Goal: Information Seeking & Learning: Learn about a topic

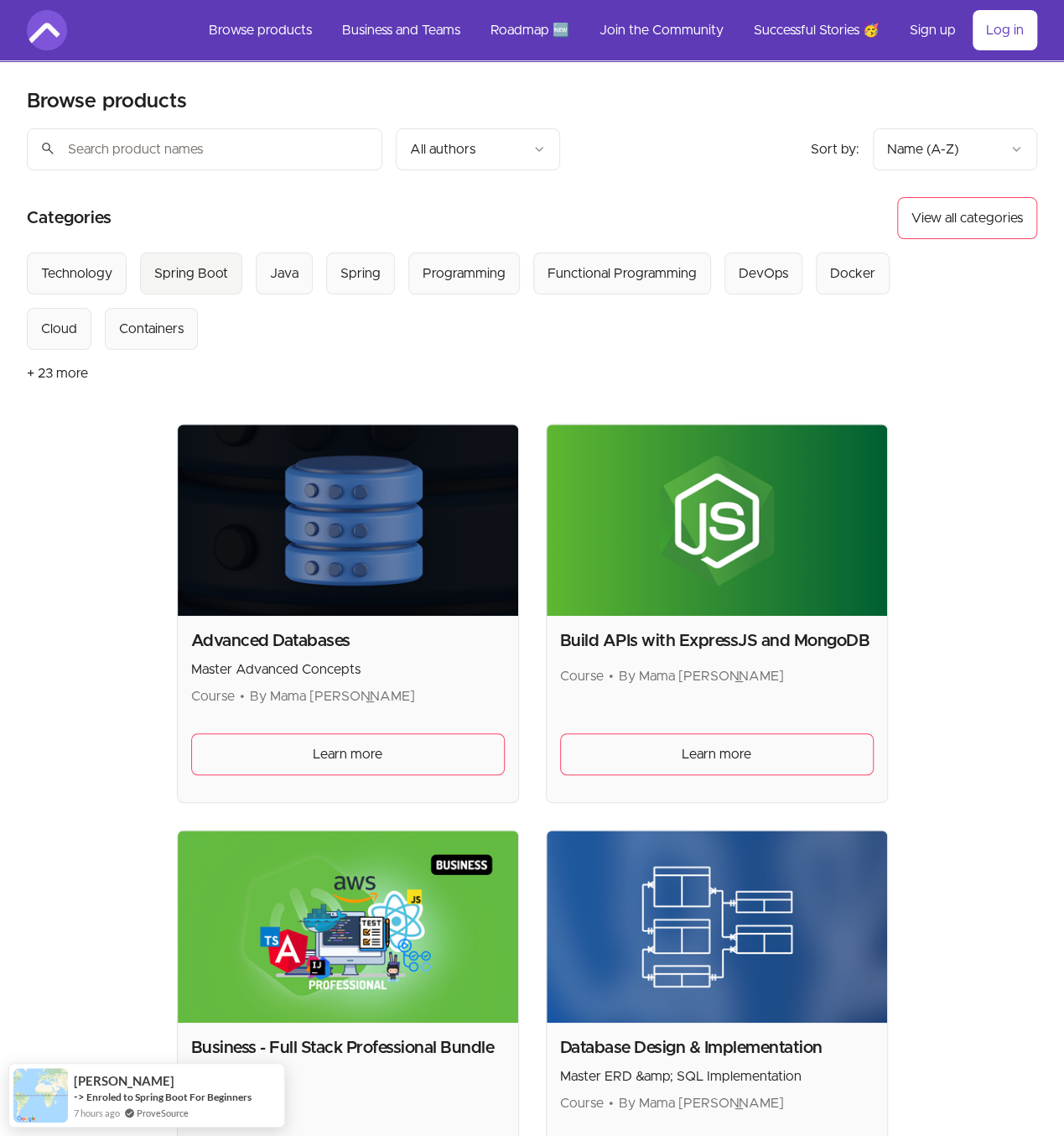
click at [211, 280] on div "Spring Boot" at bounding box center [191, 274] width 73 height 21
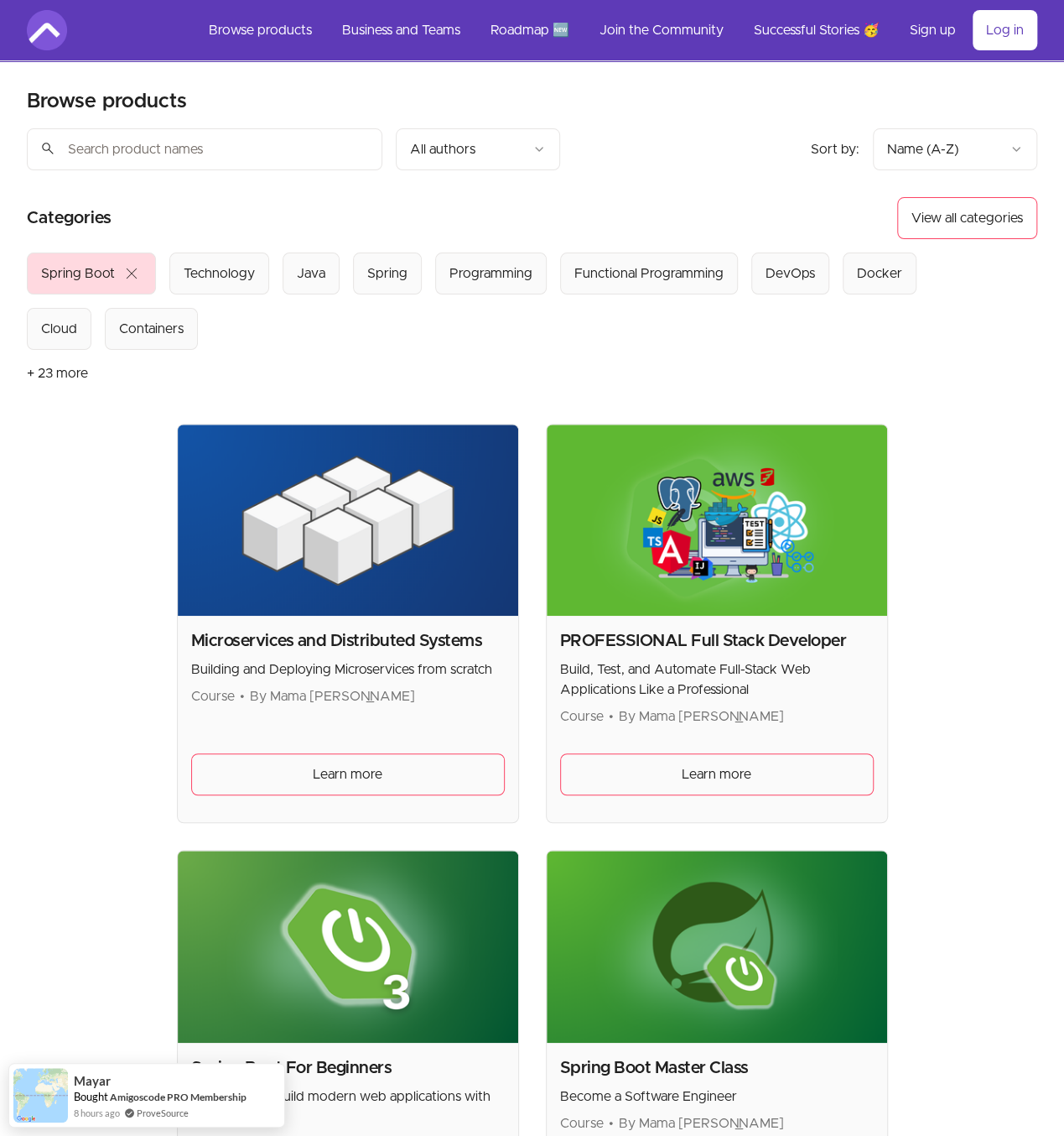
click at [81, 638] on section "Browse products Product filters: Sort by: import_export Name (A-Z) search All a…" at bounding box center [532, 1082] width 1064 height 2042
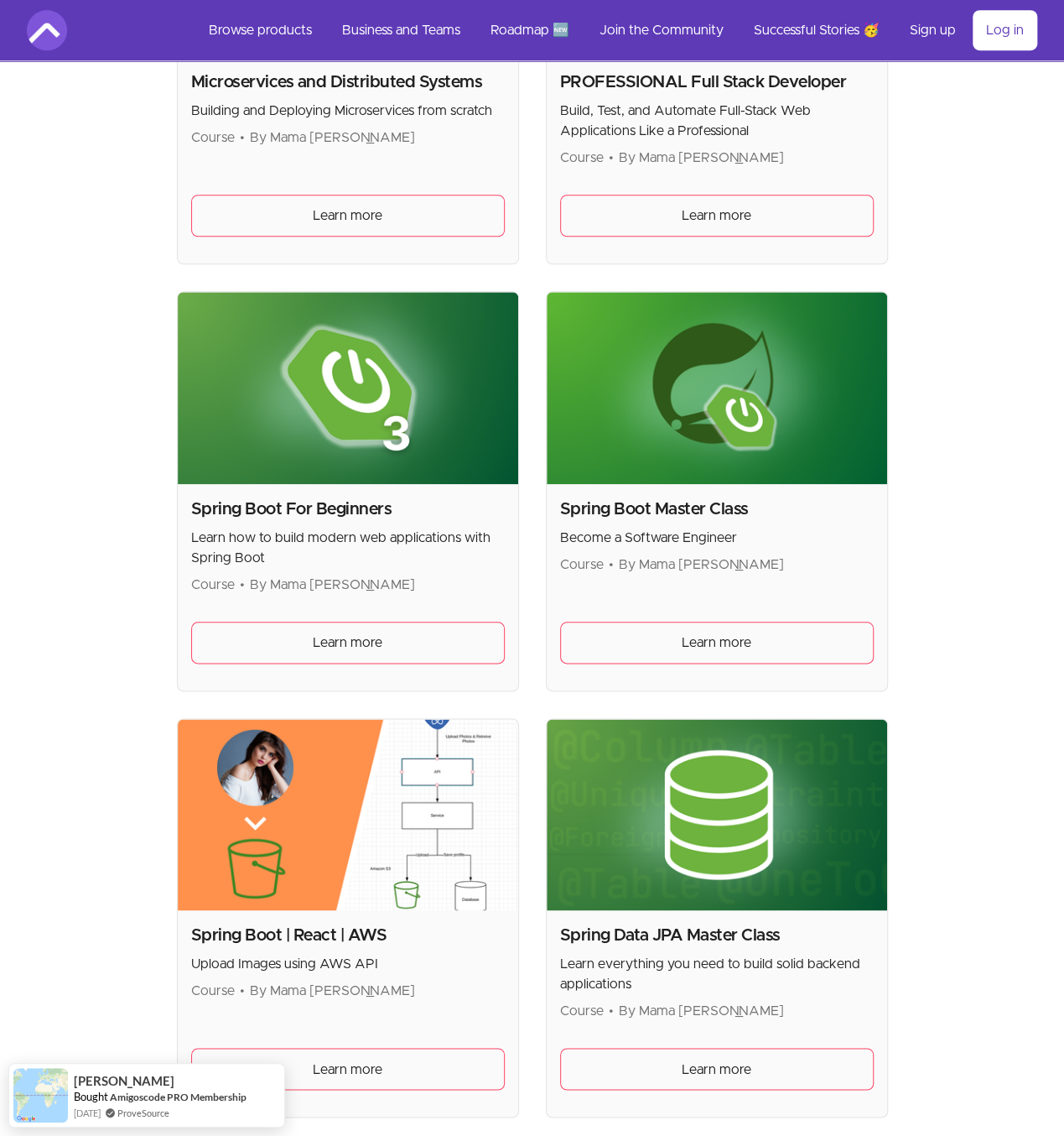
scroll to position [523, 0]
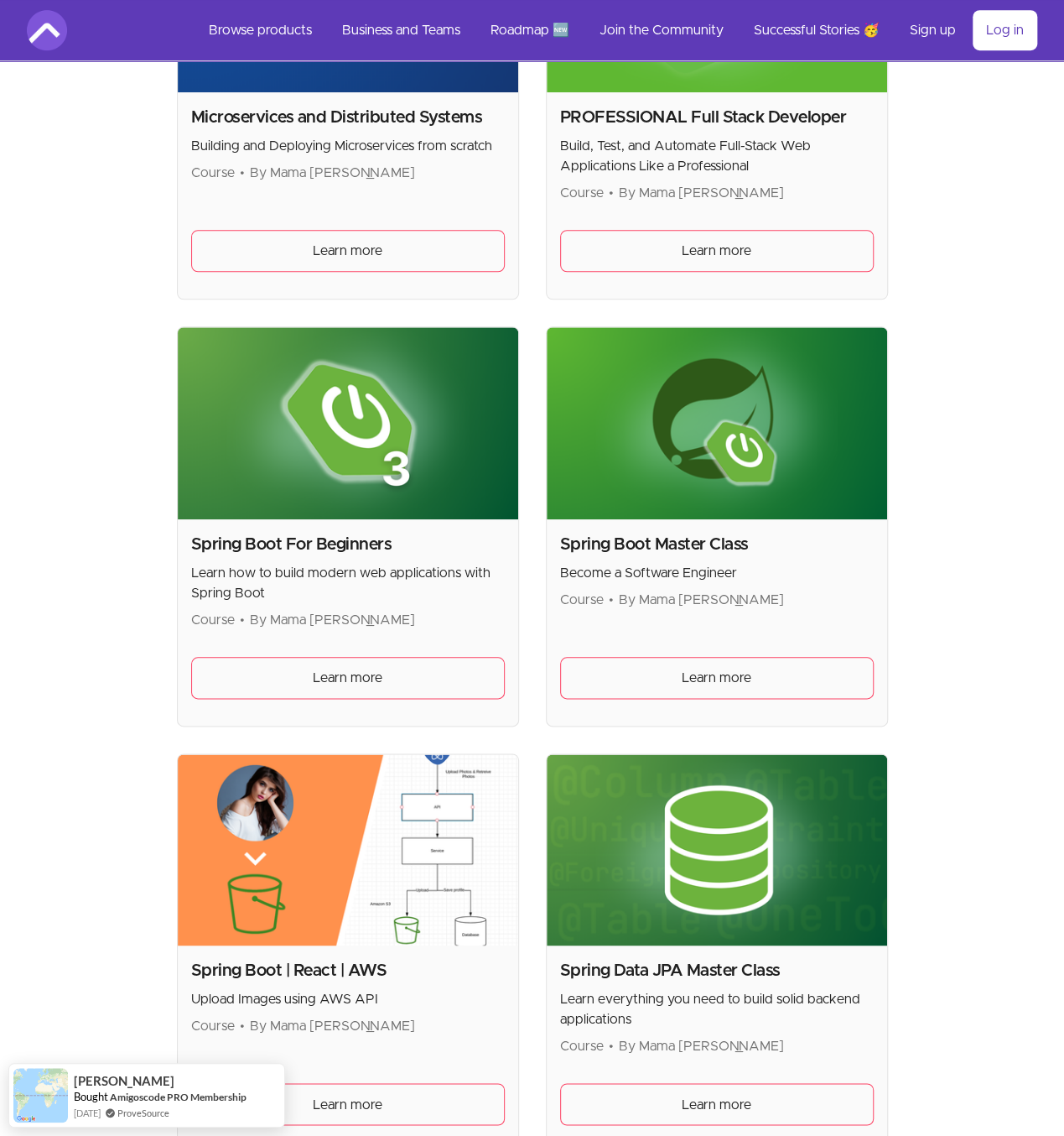
click at [708, 437] on img at bounding box center [717, 423] width 340 height 191
click at [721, 668] on span "Learn more" at bounding box center [716, 678] width 69 height 21
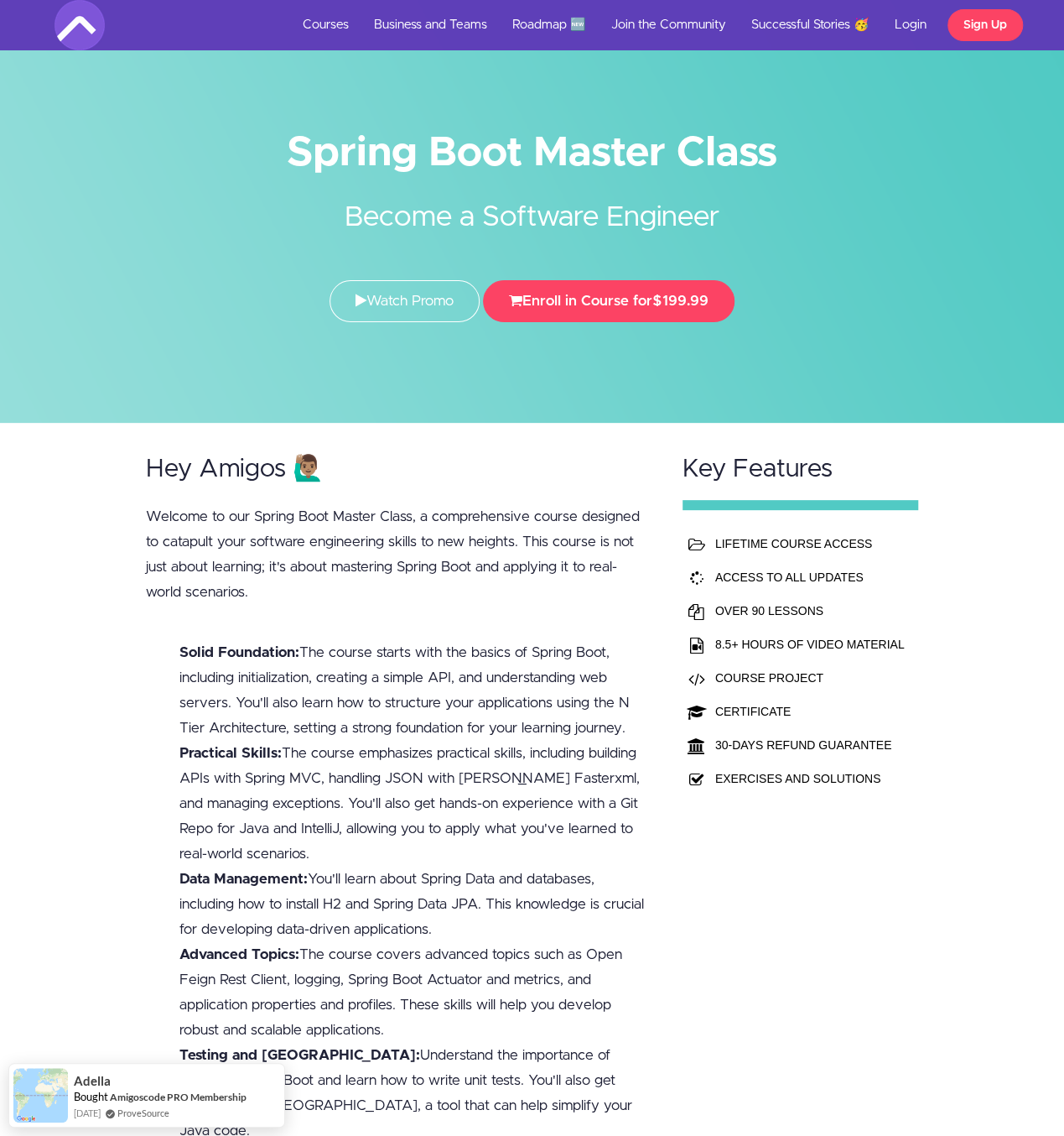
click at [22, 592] on div "Hey Amigos 🙋🏽‍♂️ Welcome to our Spring Boot Master Class, a comprehensive cours…" at bounding box center [532, 795] width 1064 height 745
click at [47, 619] on div "Hey Amigos 🙋🏽‍♂️ Welcome to our Spring Boot Master Class, a comprehensive cours…" at bounding box center [532, 795] width 1064 height 745
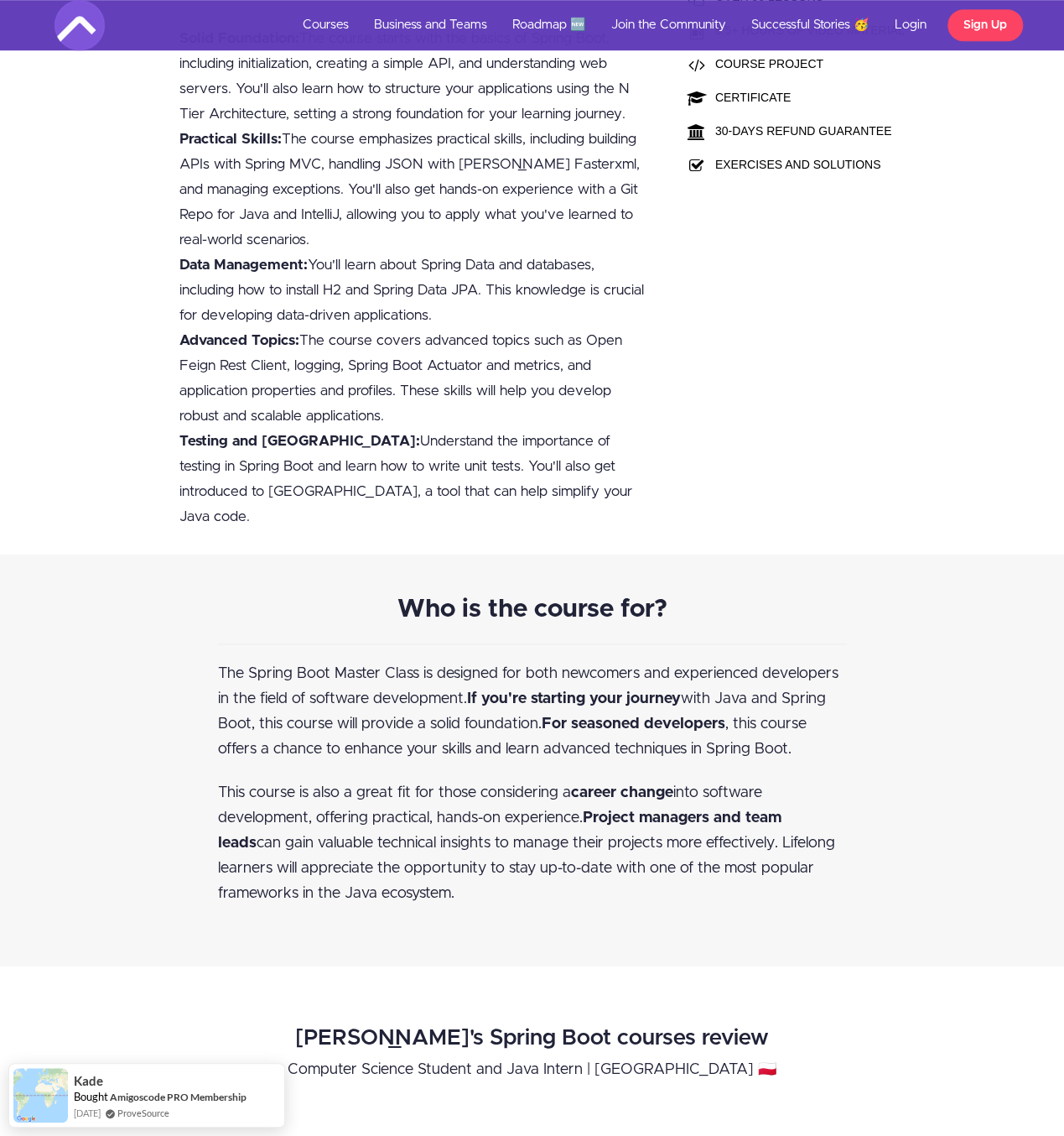
scroll to position [698, 0]
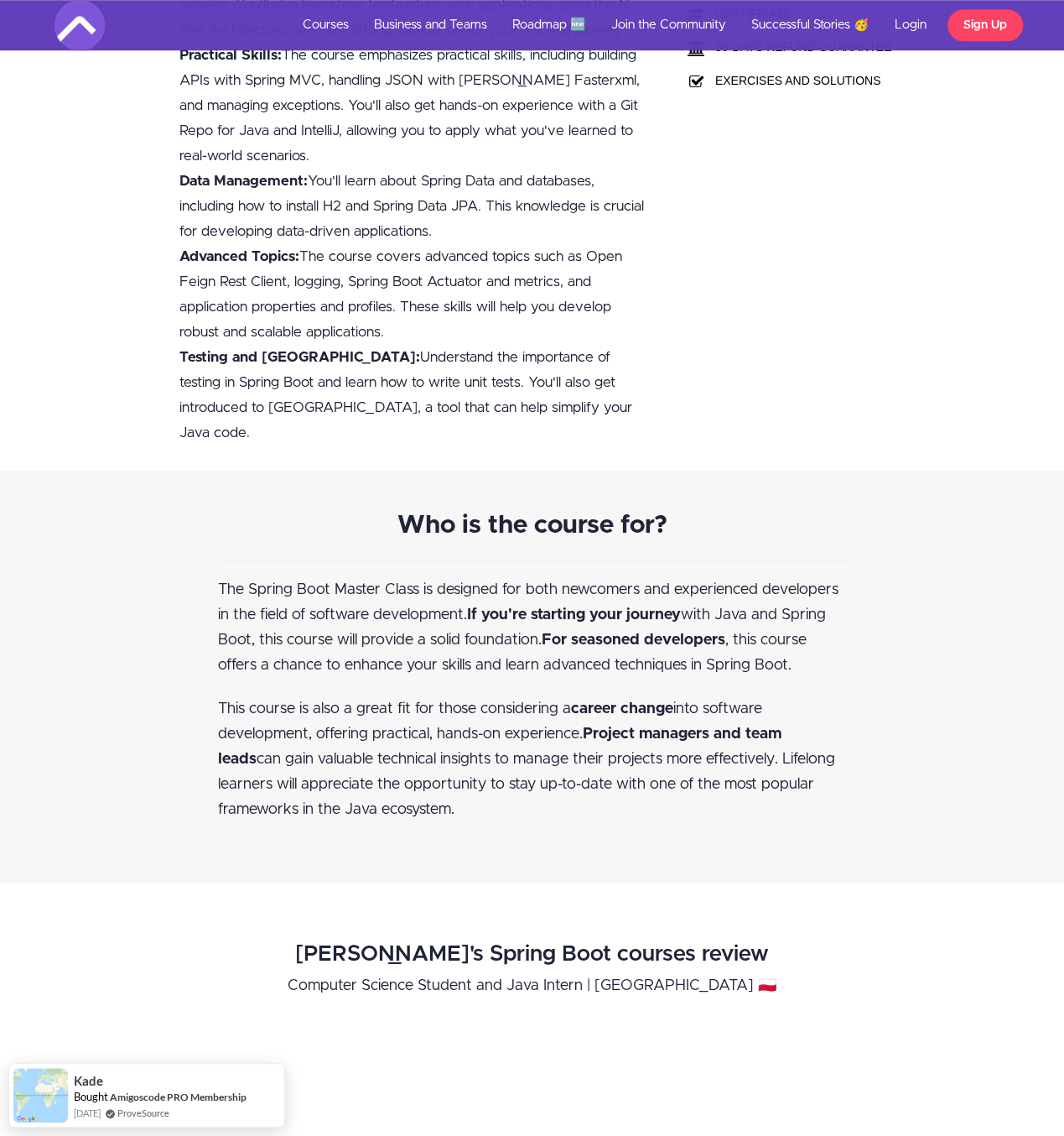
click at [48, 652] on div "Who is the course for? The Spring Boot Master Class is designed for both newcom…" at bounding box center [532, 677] width 981 height 328
click at [55, 647] on div "Who is the course for? The Spring Boot Master Class is designed for both newcom…" at bounding box center [532, 677] width 981 height 328
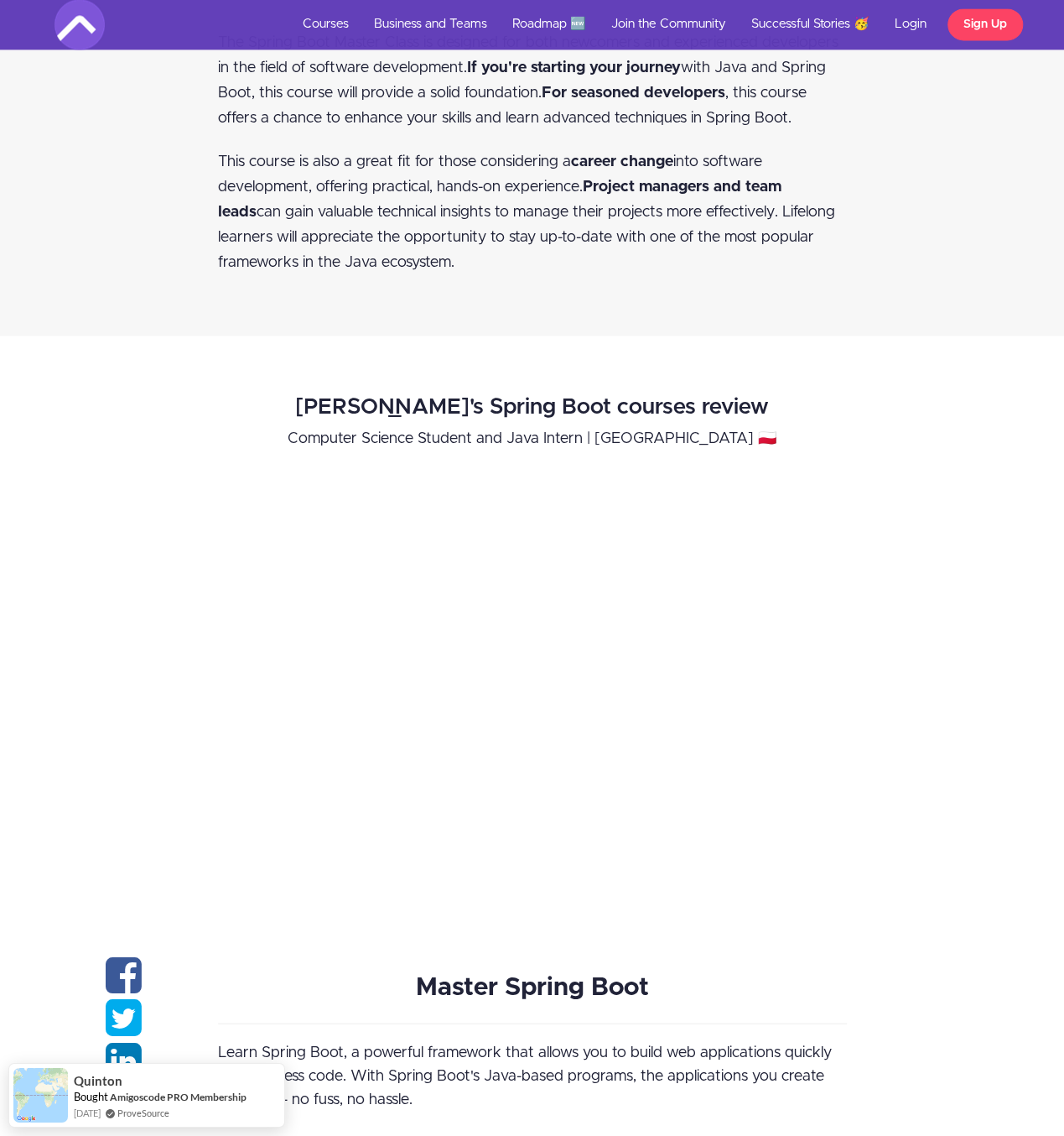
scroll to position [1221, 0]
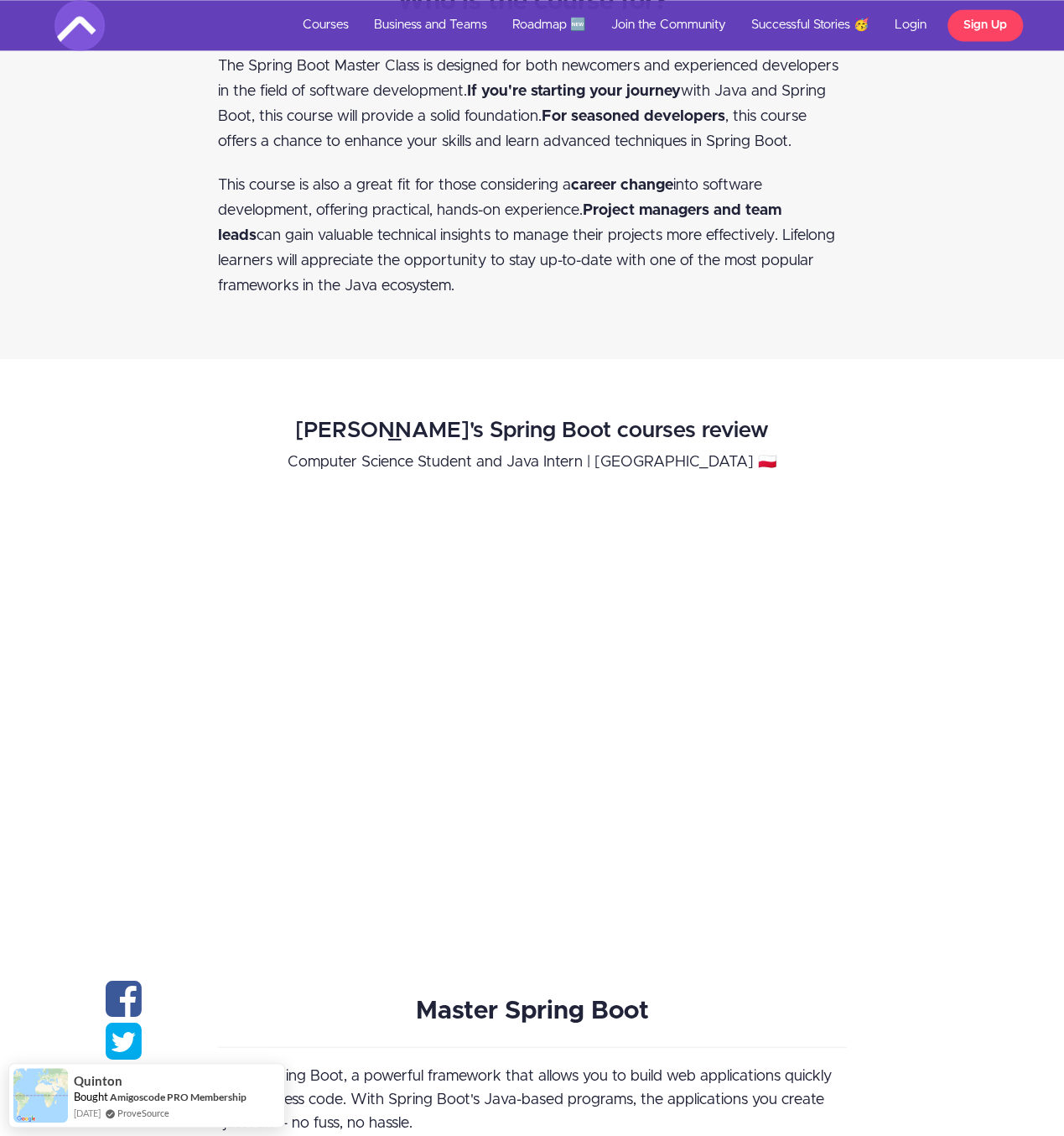
click at [55, 647] on div "Gabriela's Spring Boot courses review Computer Science Student and Java Intern …" at bounding box center [532, 647] width 1090 height 492
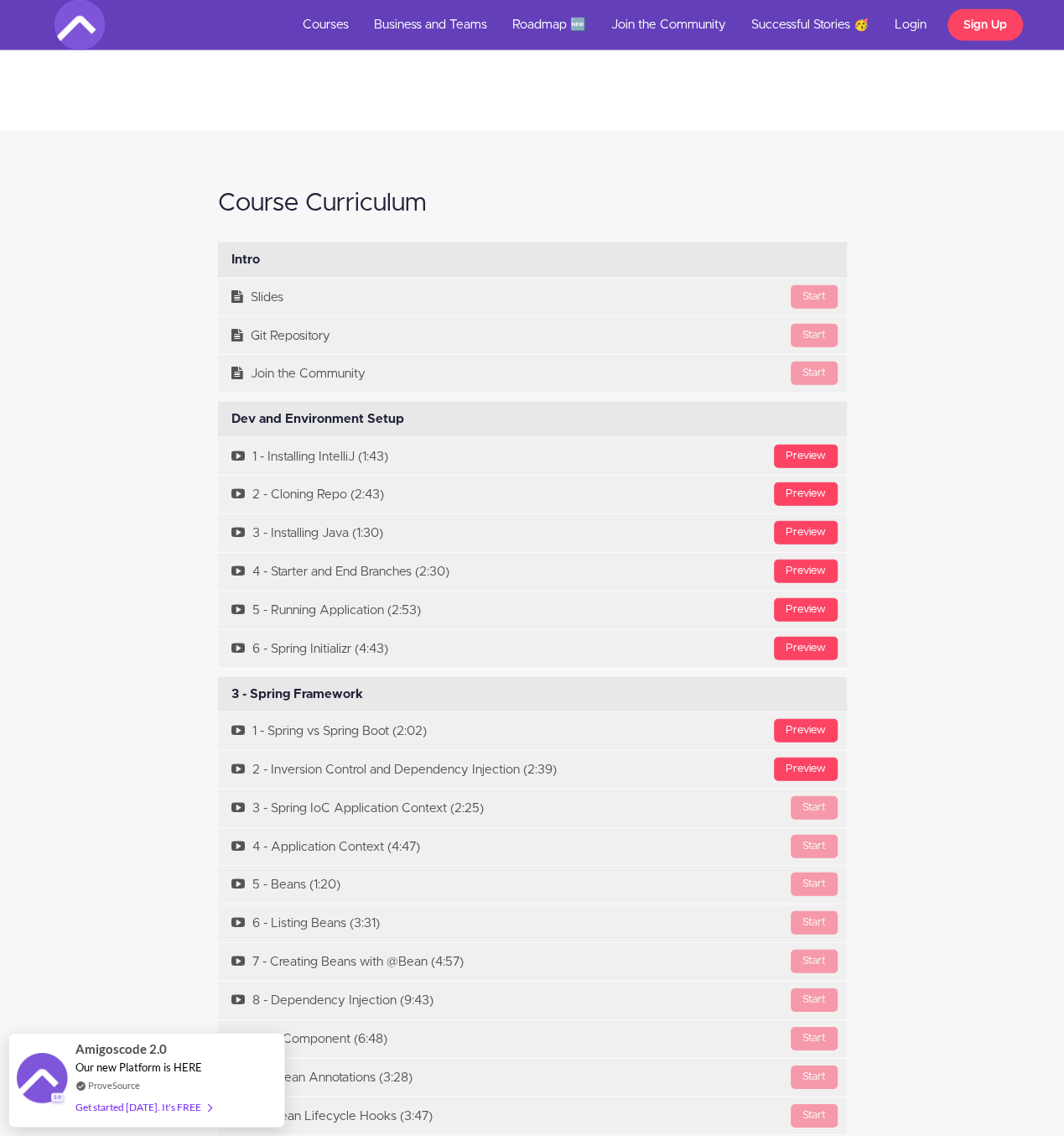
scroll to position [4973, 0]
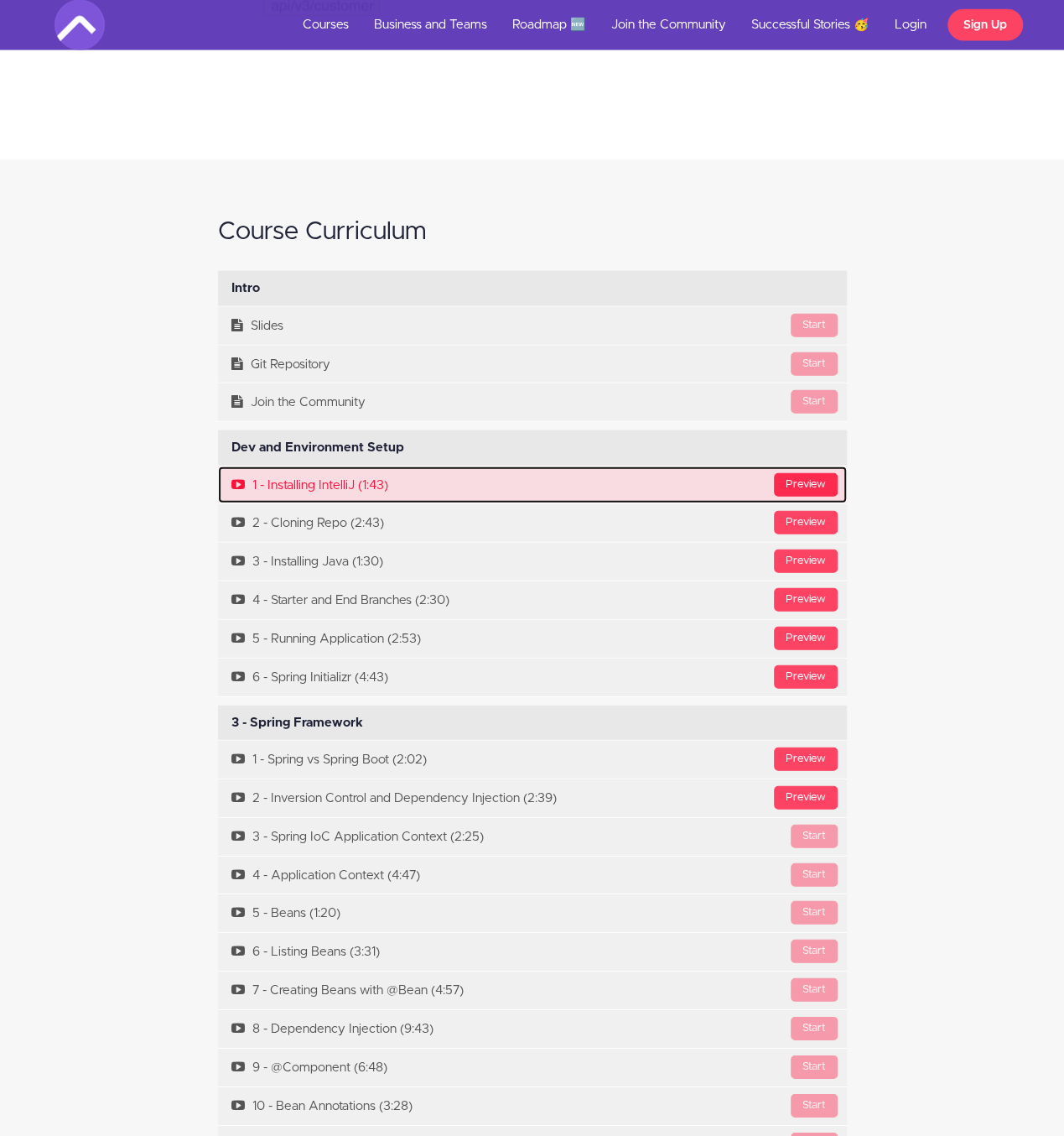
click at [816, 474] on div "Preview" at bounding box center [806, 485] width 64 height 23
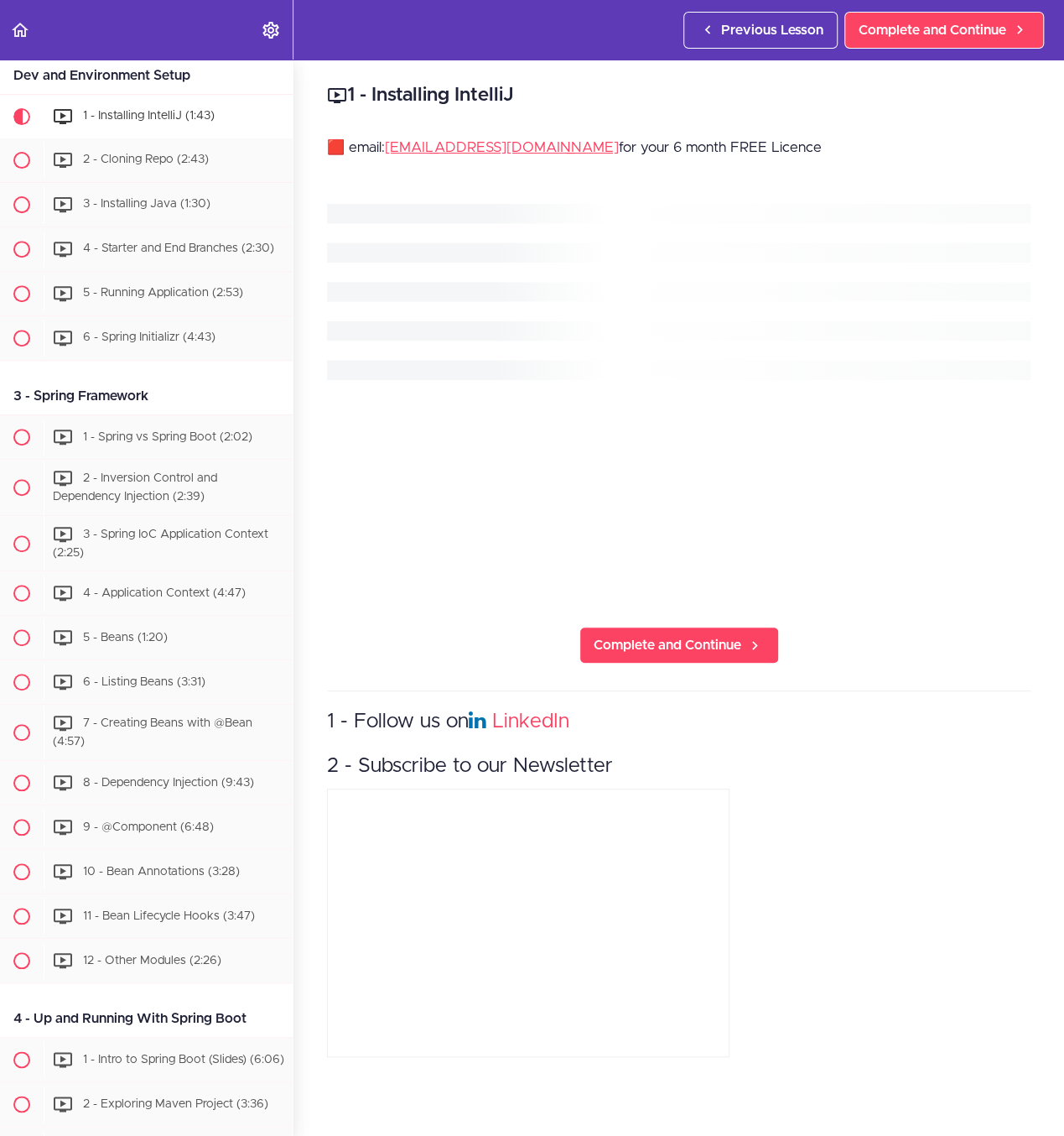
scroll to position [271, 0]
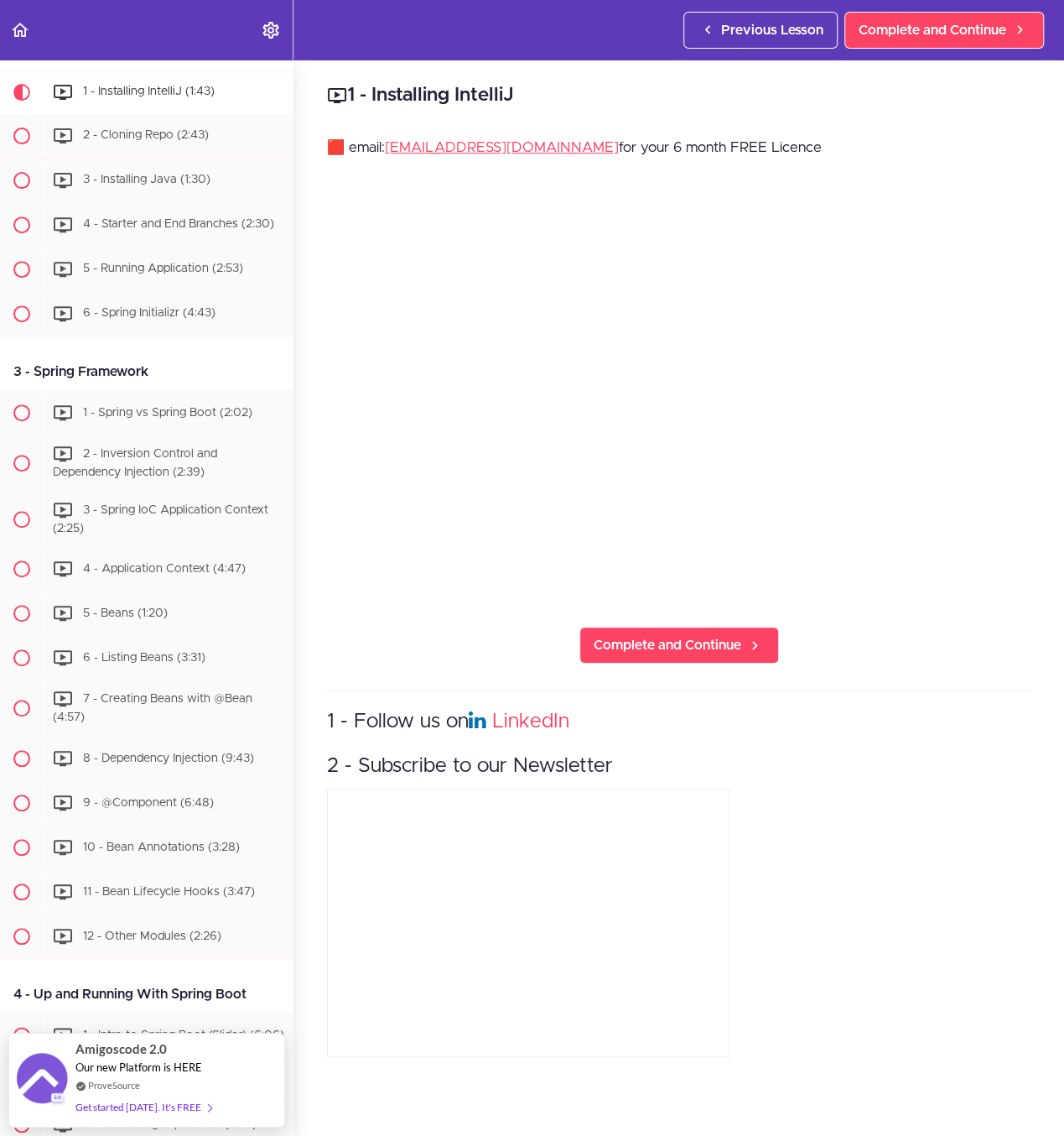
click at [916, 689] on div "1 - Installing IntelliJ 🟥 email: hello@amigoscode.com for your 6 month FREE Lic…" at bounding box center [679, 597] width 771 height 1076
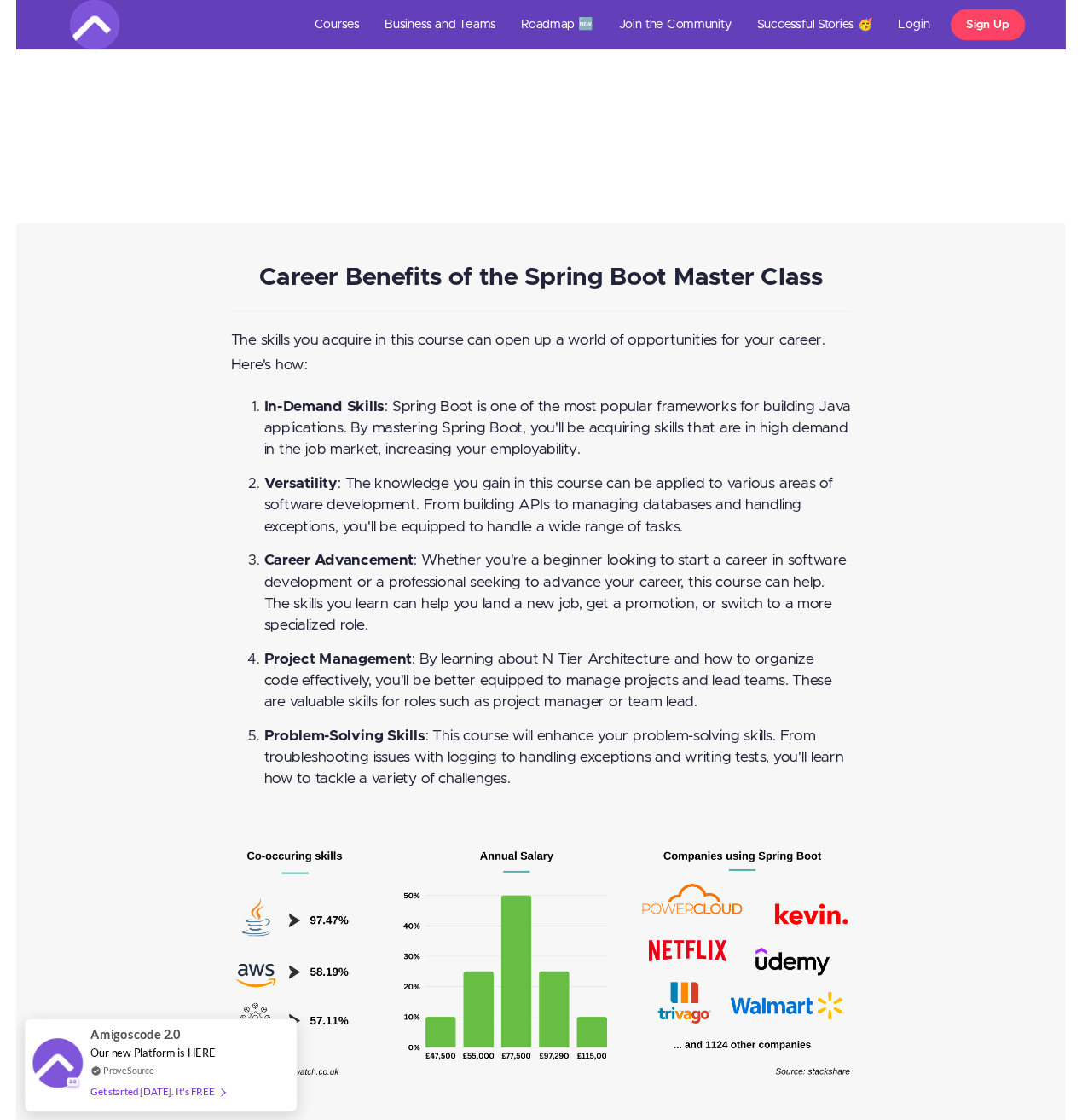
scroll to position [6740, 0]
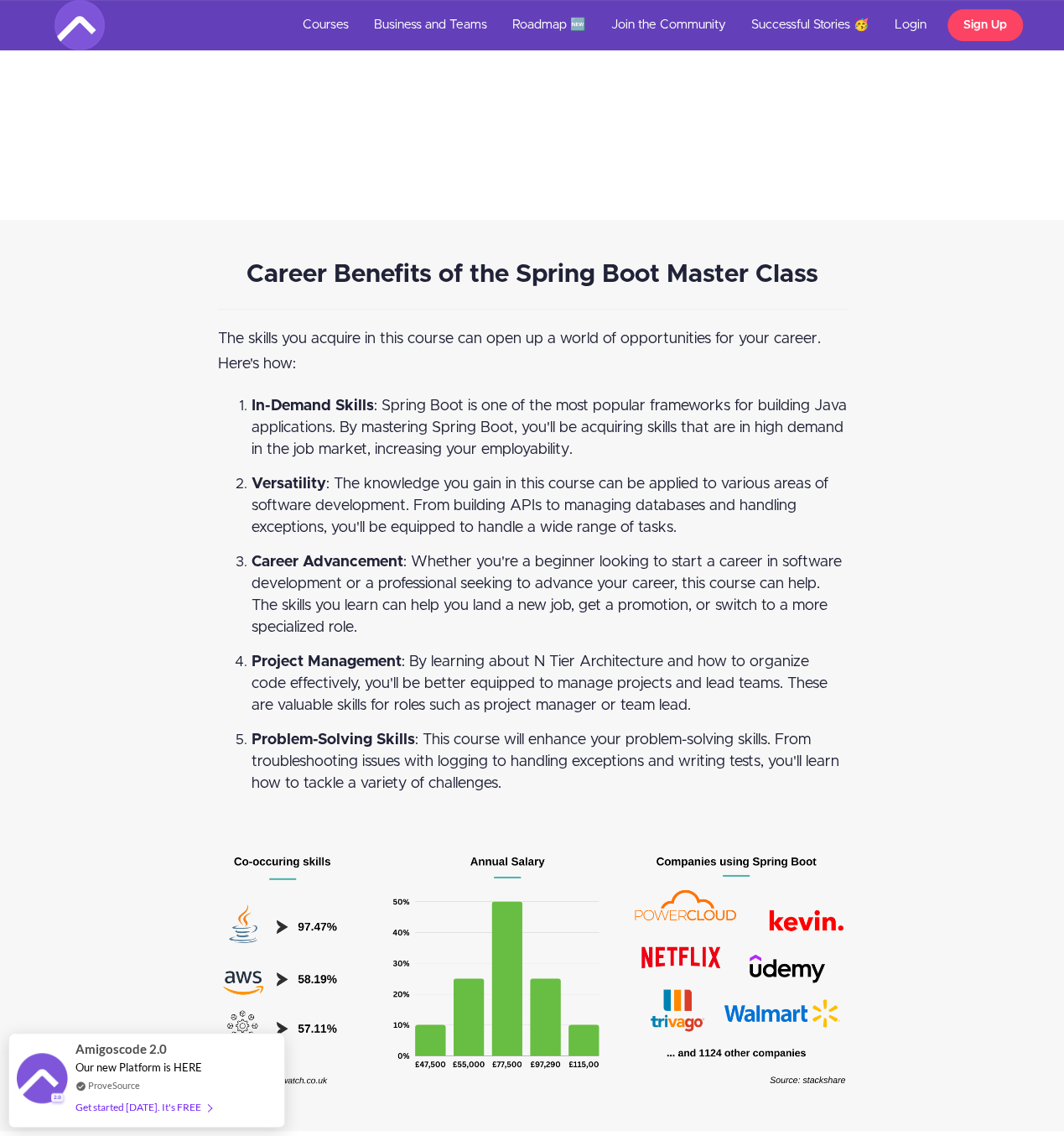
click at [10, 714] on div "Career Benefits of the Spring Boot Master Class The skills you acquire in this …" at bounding box center [532, 674] width 1064 height 910
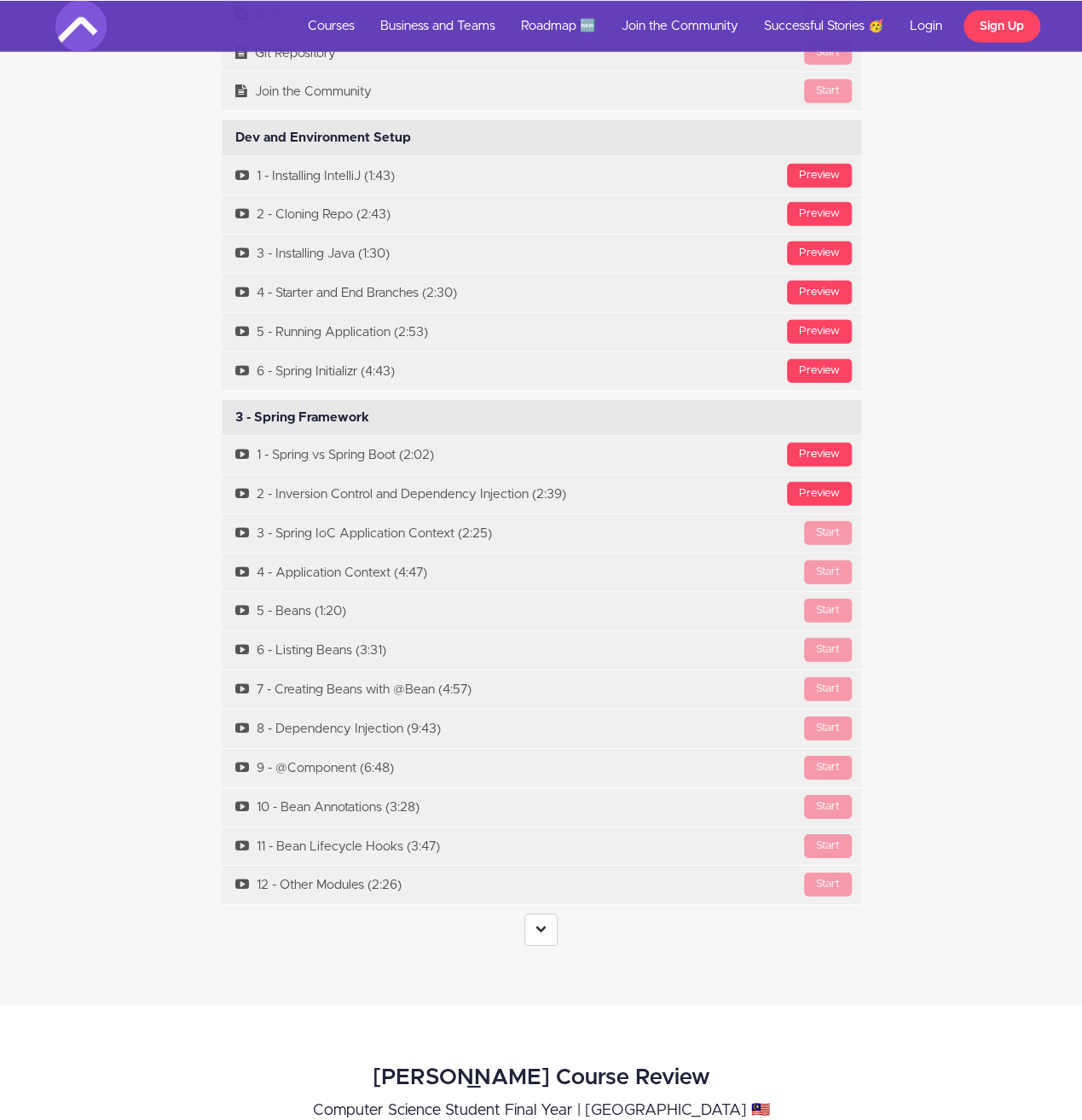
scroll to position [5289, 0]
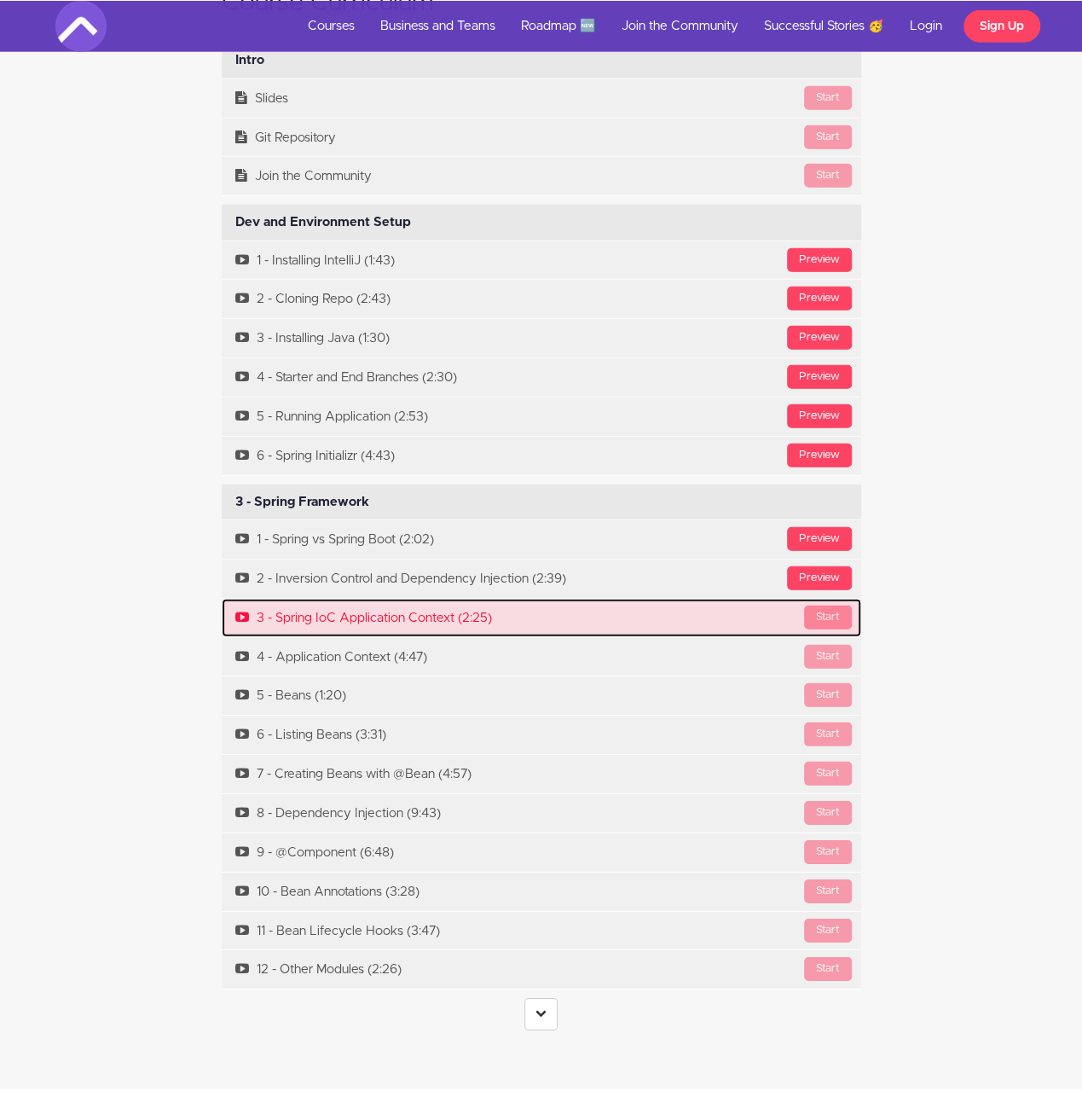
click at [840, 605] on div "Start" at bounding box center [827, 616] width 48 height 23
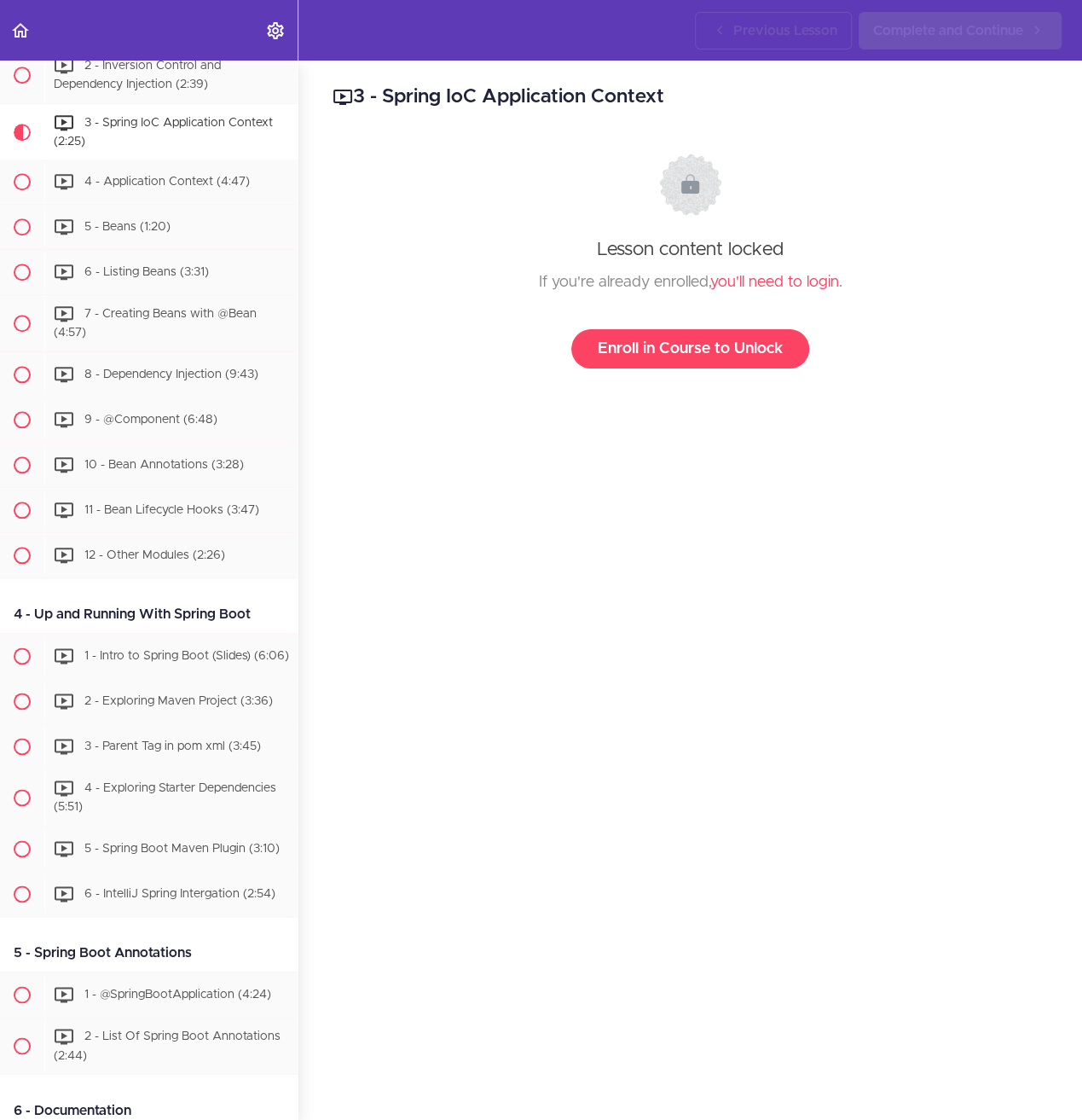
scroll to position [702, 0]
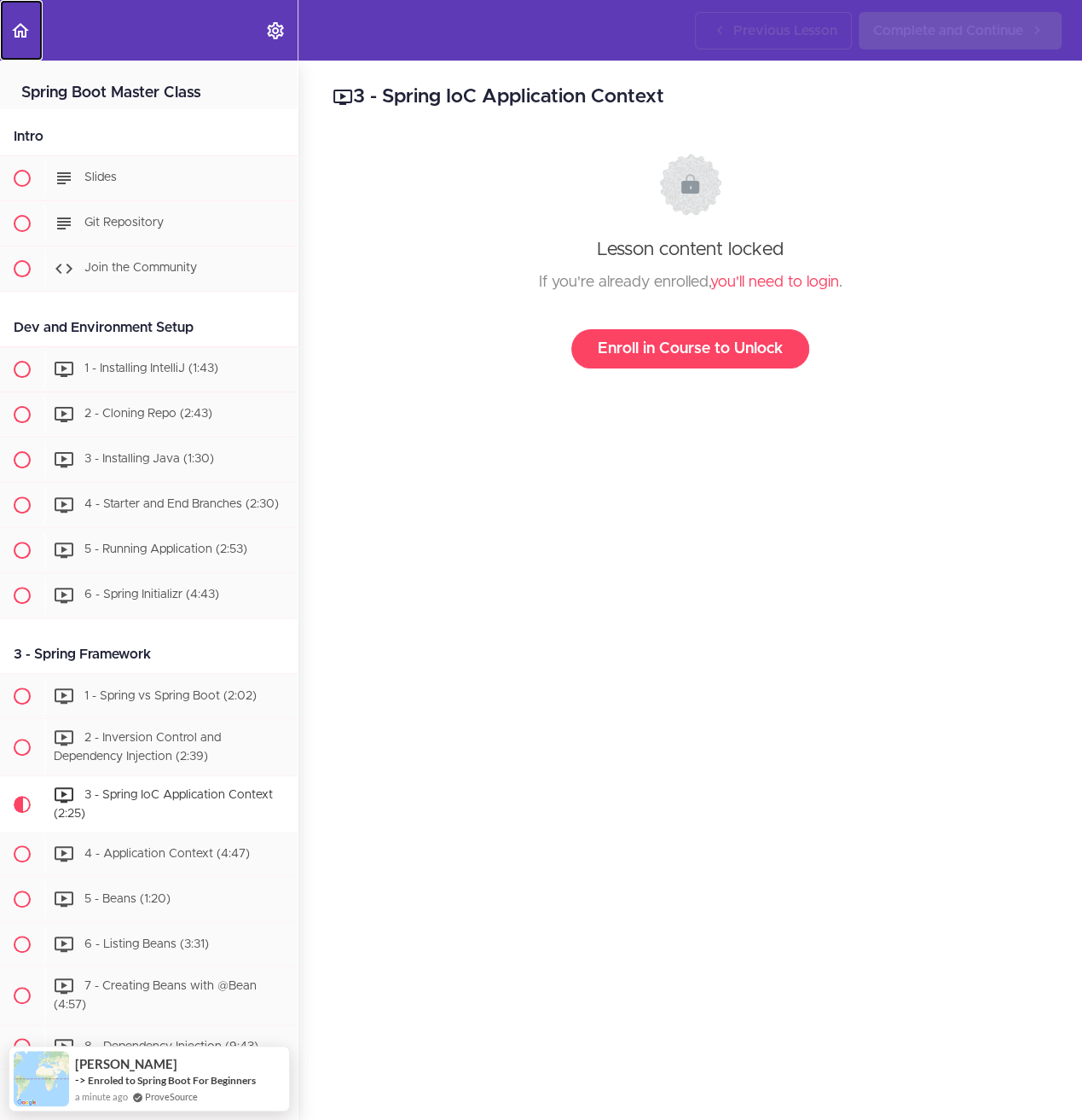
click at [12, 29] on icon "Back to course curriculum" at bounding box center [21, 31] width 21 height 21
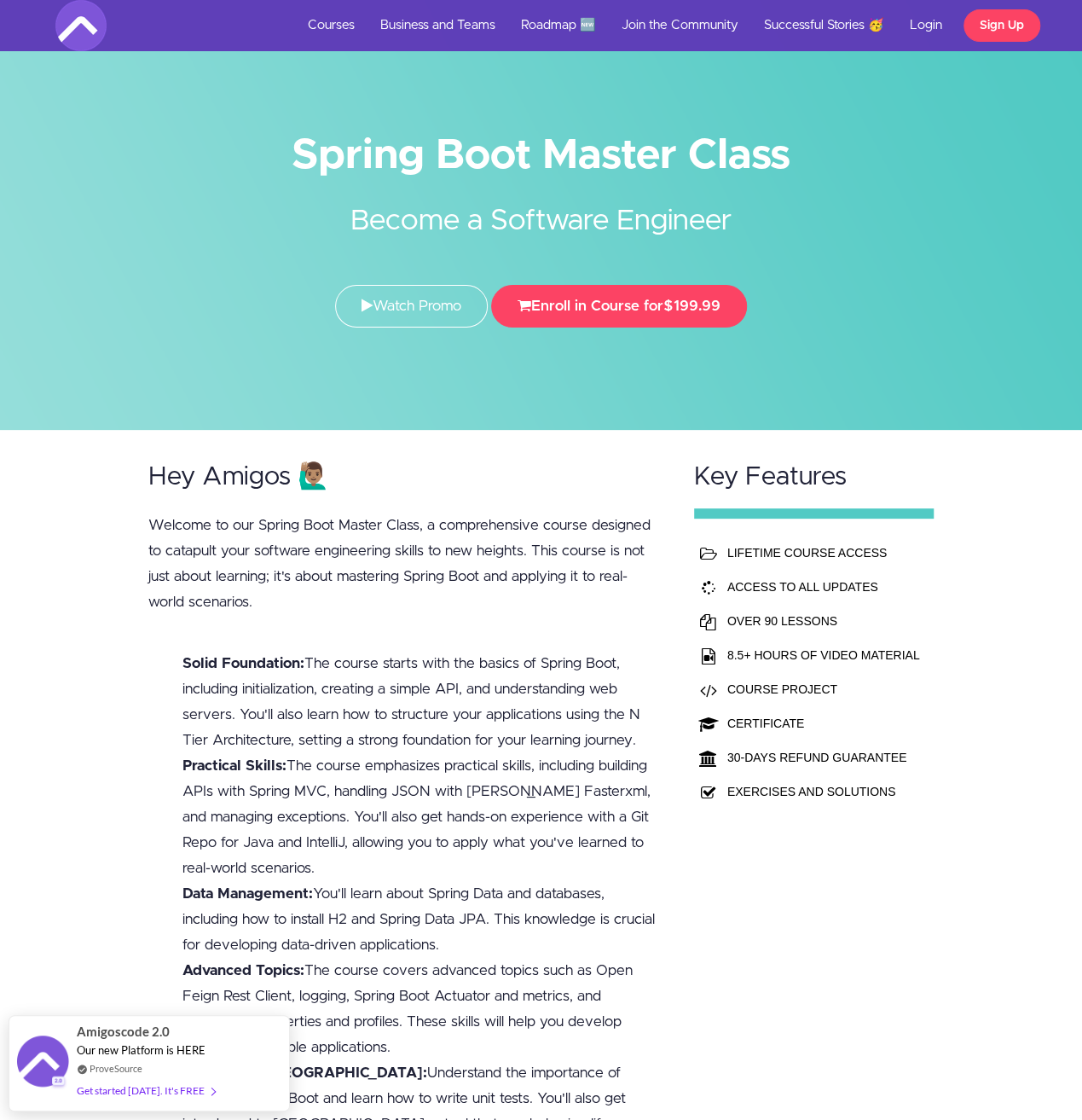
click at [28, 592] on div "Hey Amigos 🙋🏽‍♂️ Welcome to our Spring Boot Master Class, a comprehensive cours…" at bounding box center [541, 808] width 1082 height 757
click at [79, 557] on div "Hey Amigos 🙋🏽‍♂️ Welcome to our Spring Boot Master Class, a comprehensive cours…" at bounding box center [541, 808] width 1082 height 757
